Goal: Information Seeking & Learning: Learn about a topic

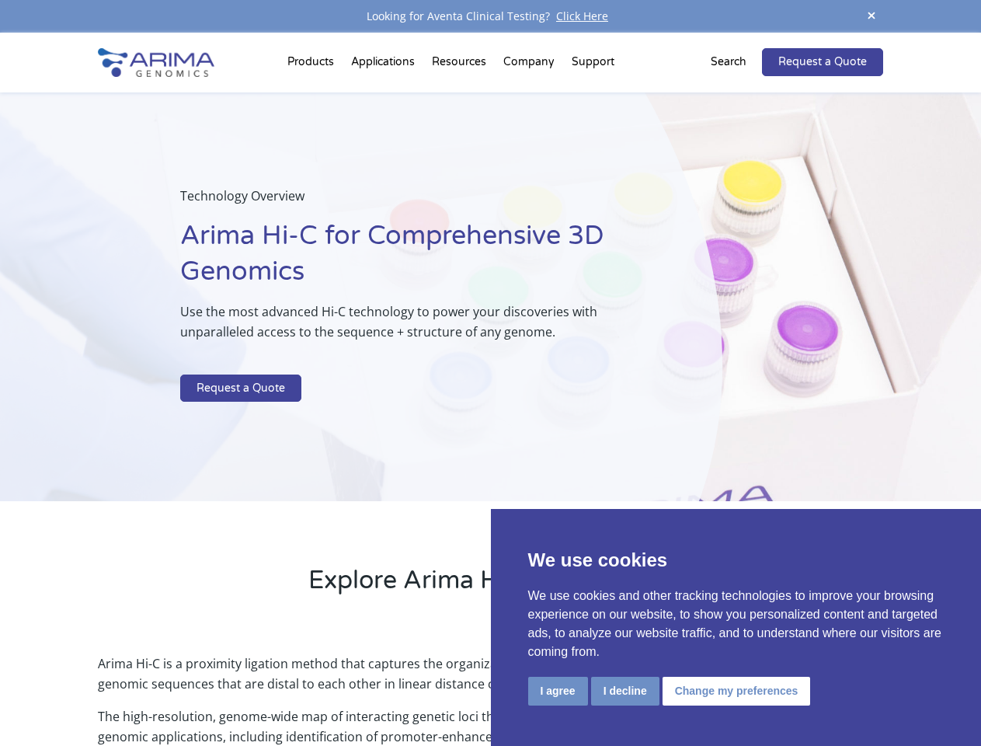
click at [490, 373] on p at bounding box center [412, 364] width 464 height 20
click at [558, 691] on button "I agree" at bounding box center [558, 691] width 60 height 29
click at [625, 691] on p "Arima Hi-C is a proximity ligation method that captures the organizational stru…" at bounding box center [490, 679] width 785 height 53
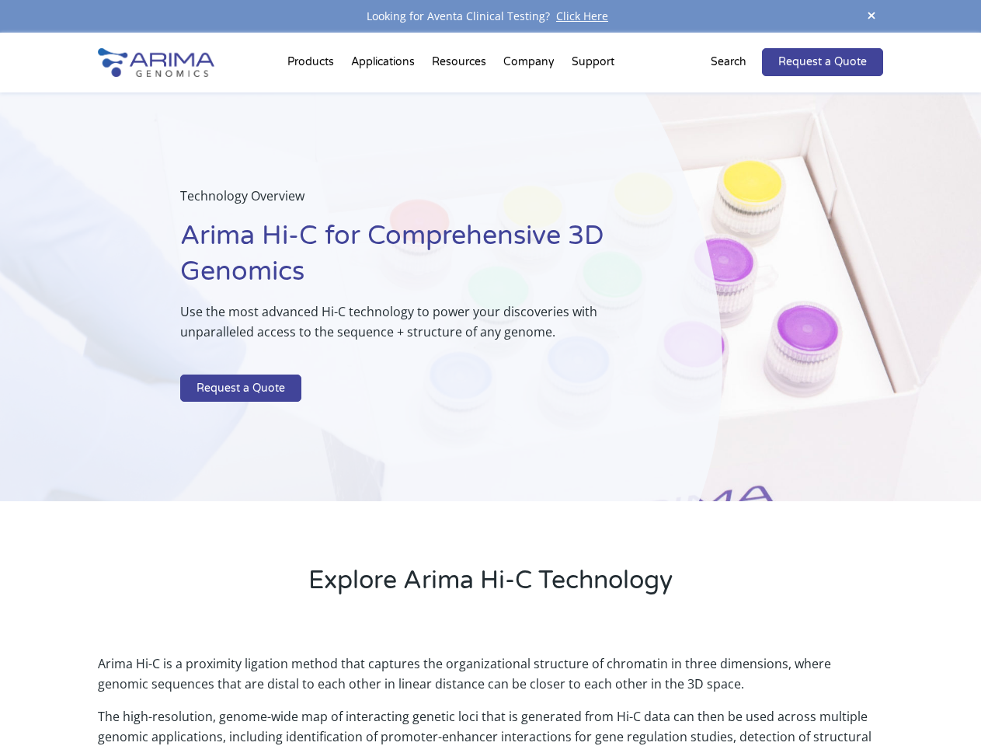
click at [734, 691] on p "Arima Hi-C is a proximity ligation method that captures the organizational stru…" at bounding box center [490, 679] width 785 height 53
click at [872, 16] on span at bounding box center [871, 16] width 23 height 21
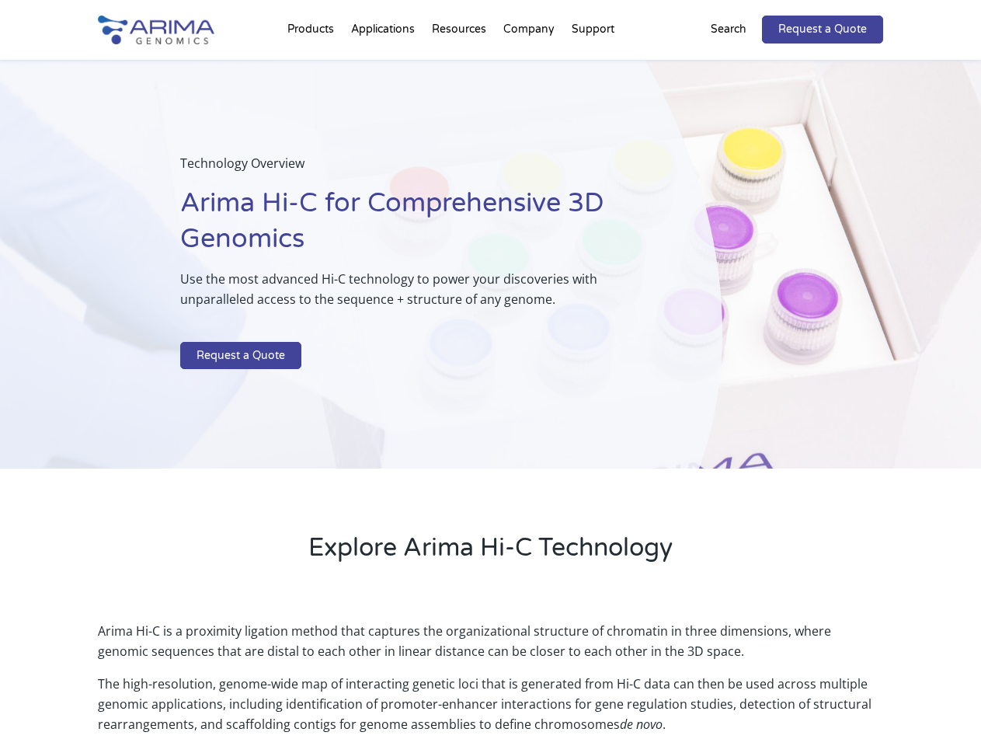
click at [490, 389] on div "Technology Overview Arima Hi-C for Comprehensive 3D Genomics Use the most advan…" at bounding box center [361, 264] width 723 height 409
click at [313, 65] on div "Technology Overview Arima Hi-C for Comprehensive 3D Genomics Use the most advan…" at bounding box center [361, 264] width 723 height 409
click at [461, 65] on div "Technology Overview Arima Hi-C for Comprehensive 3D Genomics Use the most advan…" at bounding box center [361, 264] width 723 height 409
click at [530, 65] on div "Technology Overview Arima Hi-C for Comprehensive 3D Genomics Use the most advan…" at bounding box center [361, 264] width 723 height 409
click at [593, 65] on div "Technology Overview Arima Hi-C for Comprehensive 3D Genomics Use the most advan…" at bounding box center [361, 264] width 723 height 409
